Goal: Navigation & Orientation: Find specific page/section

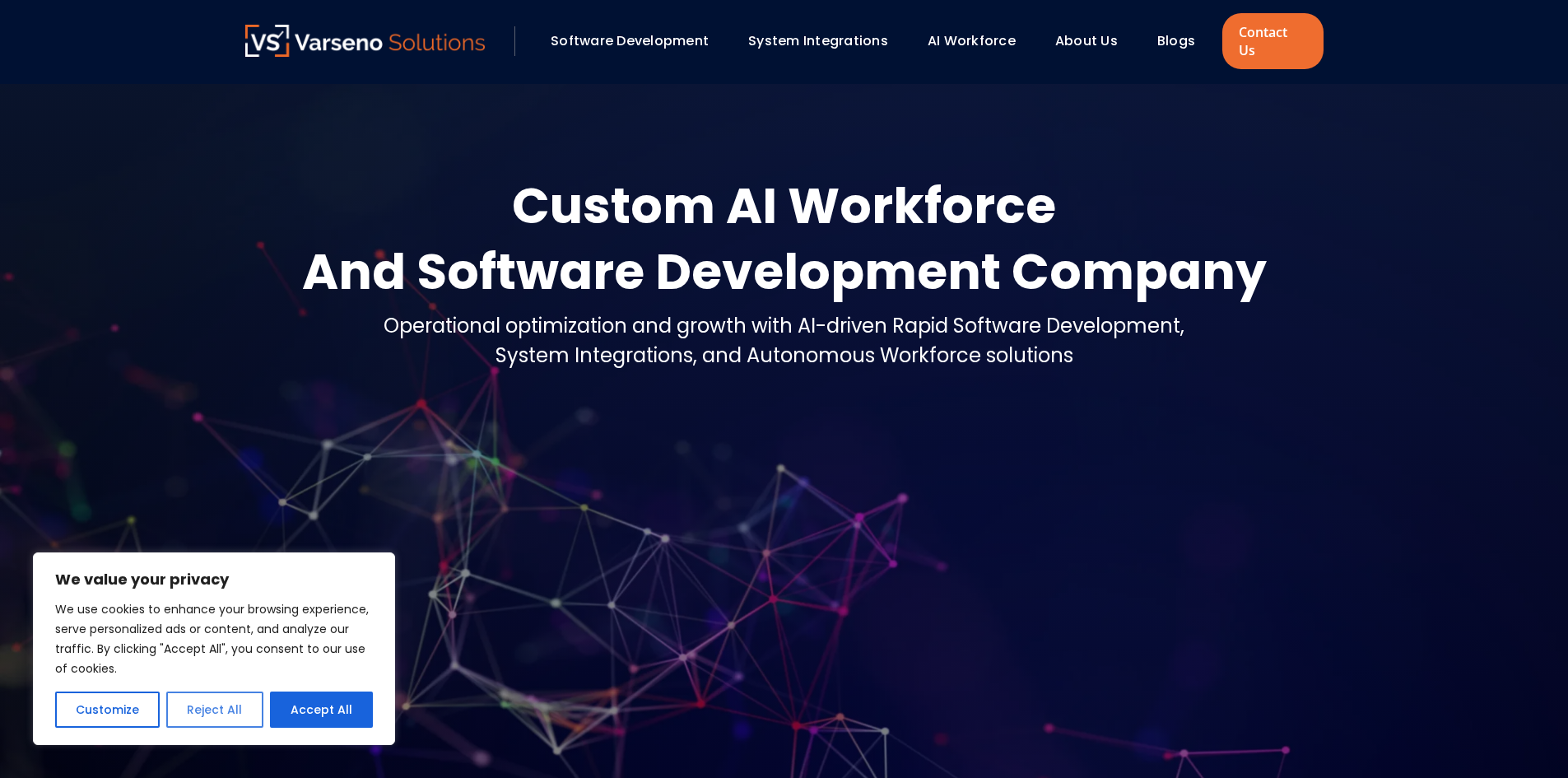
click at [201, 714] on button "Reject All" at bounding box center [215, 710] width 97 height 37
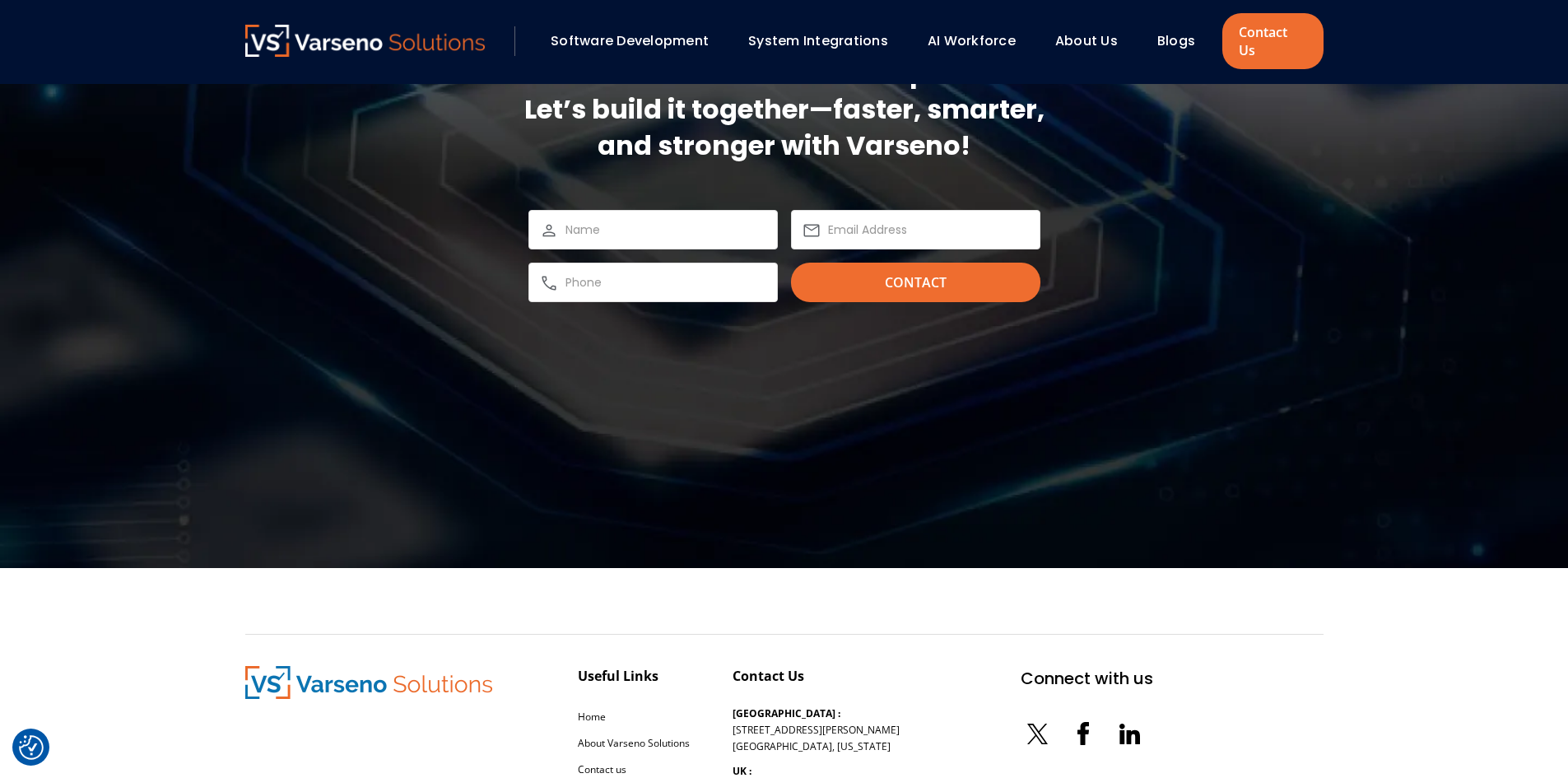
scroll to position [5739, 0]
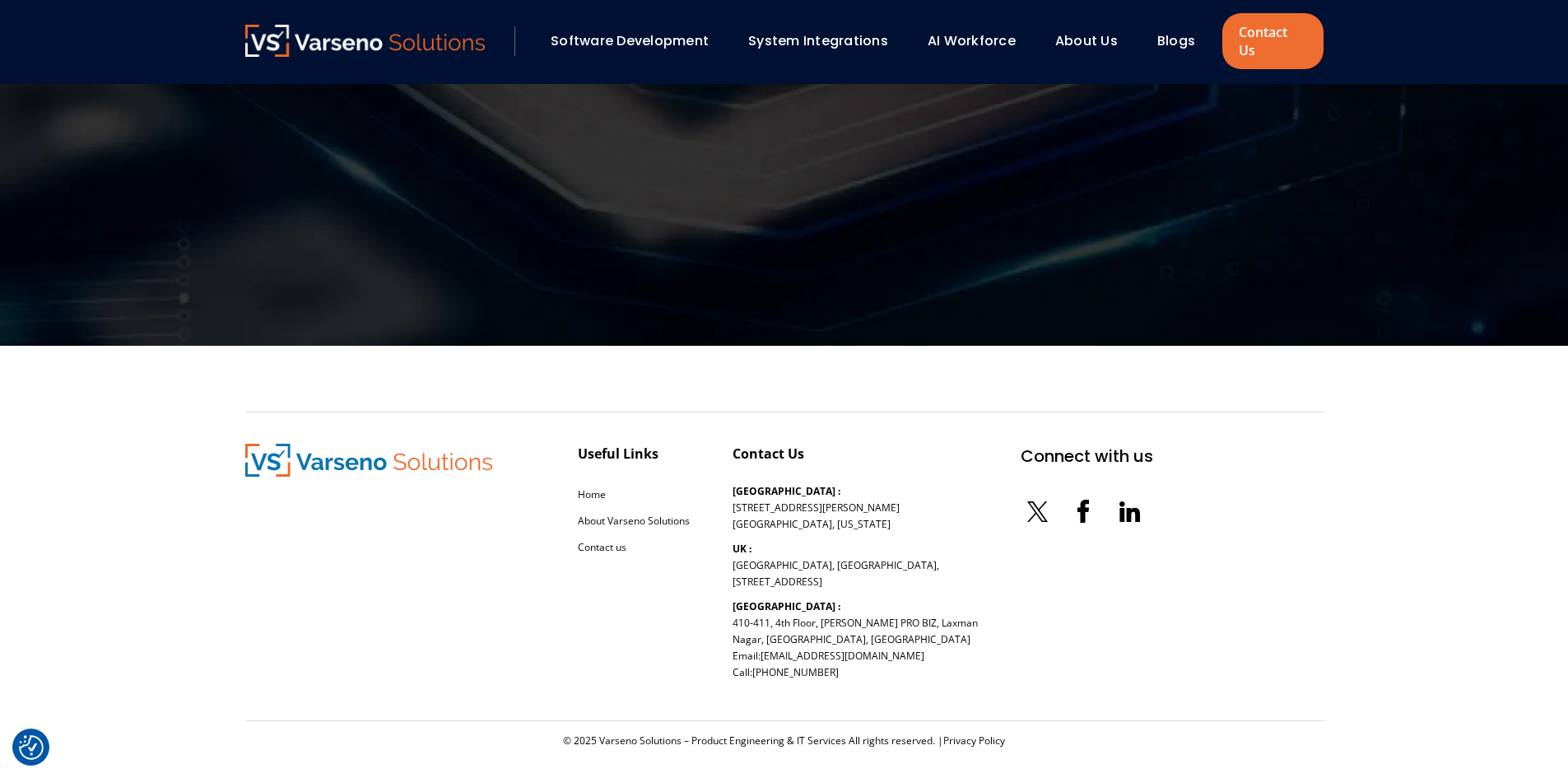
click at [397, 25] on img at bounding box center [366, 40] width 241 height 33
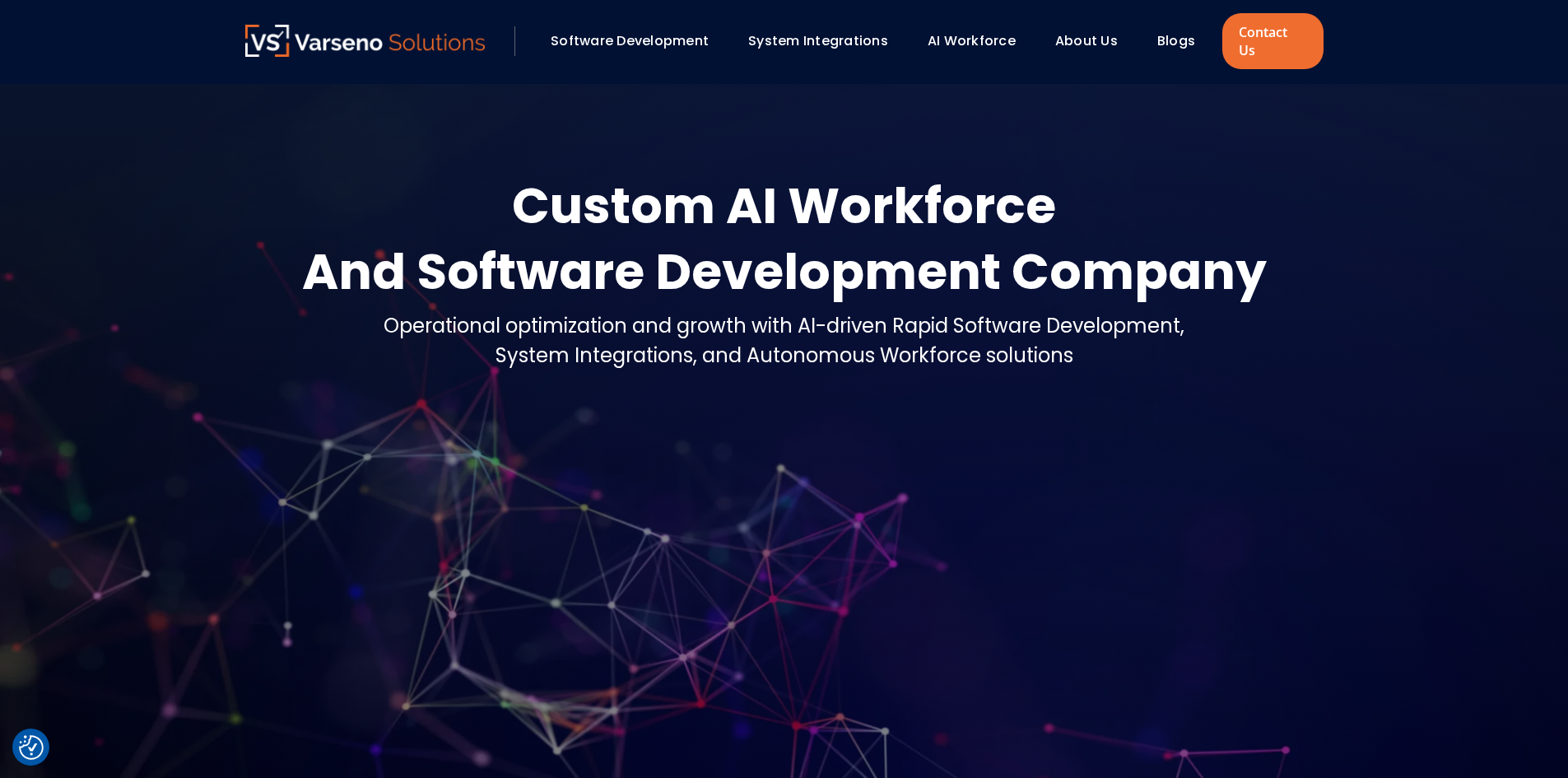
click at [599, 32] on link "Software Development" at bounding box center [630, 40] width 158 height 19
